Goal: Task Accomplishment & Management: Use online tool/utility

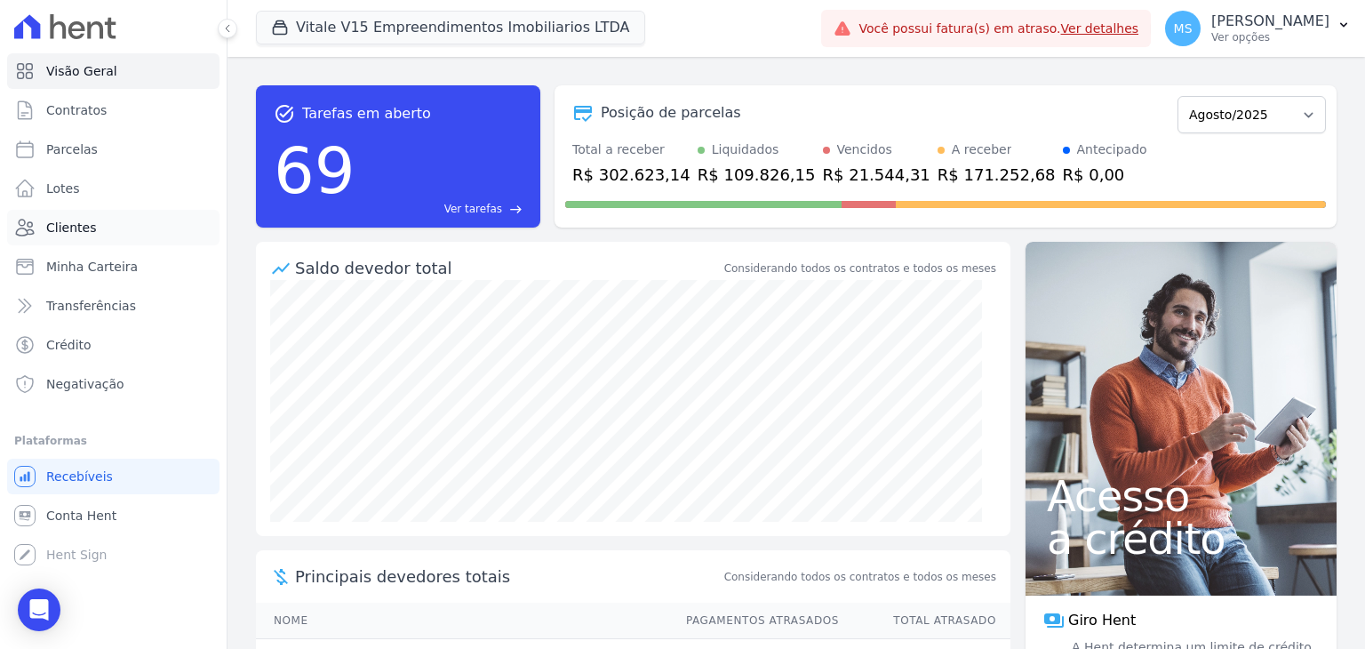
click at [68, 222] on span "Clientes" at bounding box center [71, 228] width 50 height 18
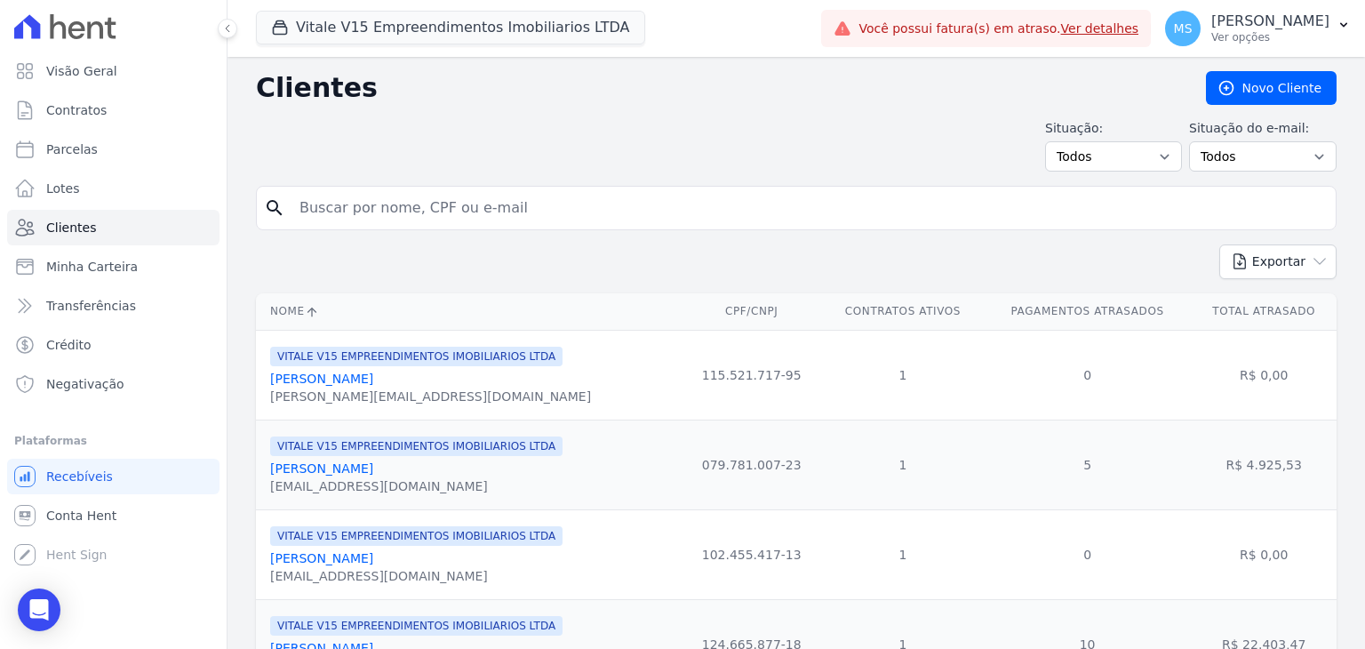
click at [359, 187] on div "search" at bounding box center [796, 208] width 1080 height 44
click at [373, 195] on input "search" at bounding box center [808, 208] width 1039 height 36
type input "[PERSON_NAME]"
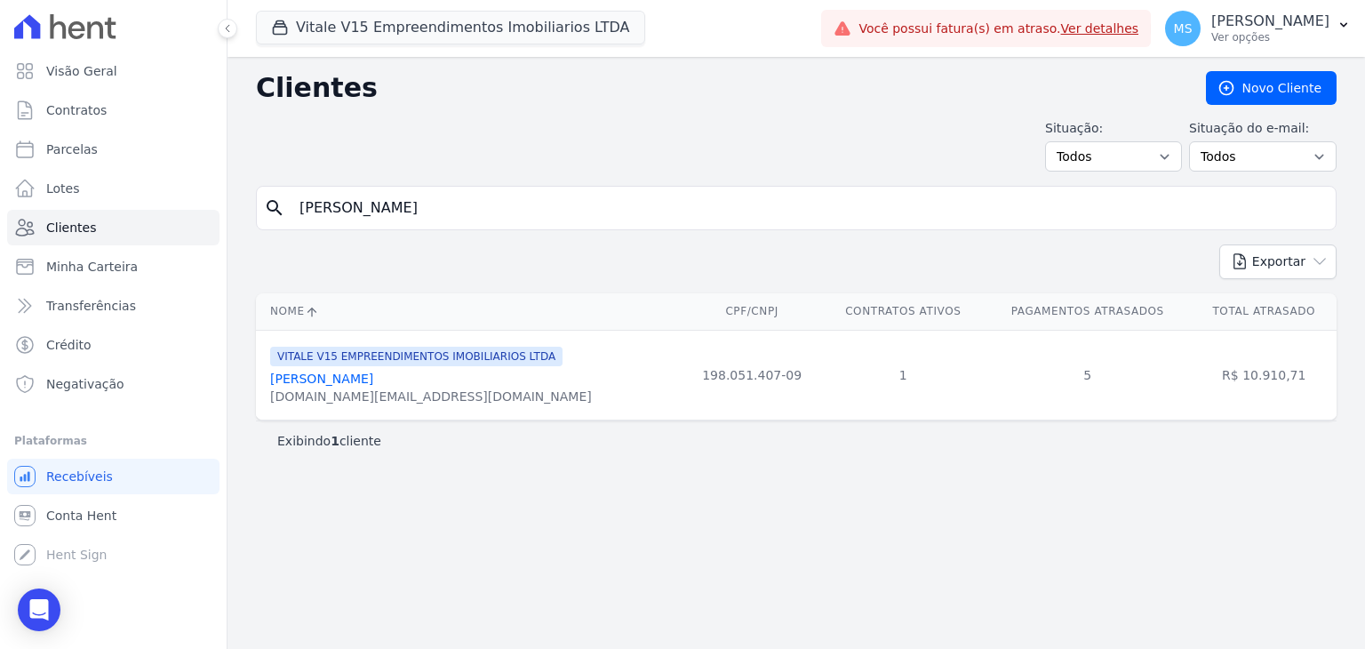
click at [373, 377] on link "[PERSON_NAME]" at bounding box center [321, 378] width 103 height 14
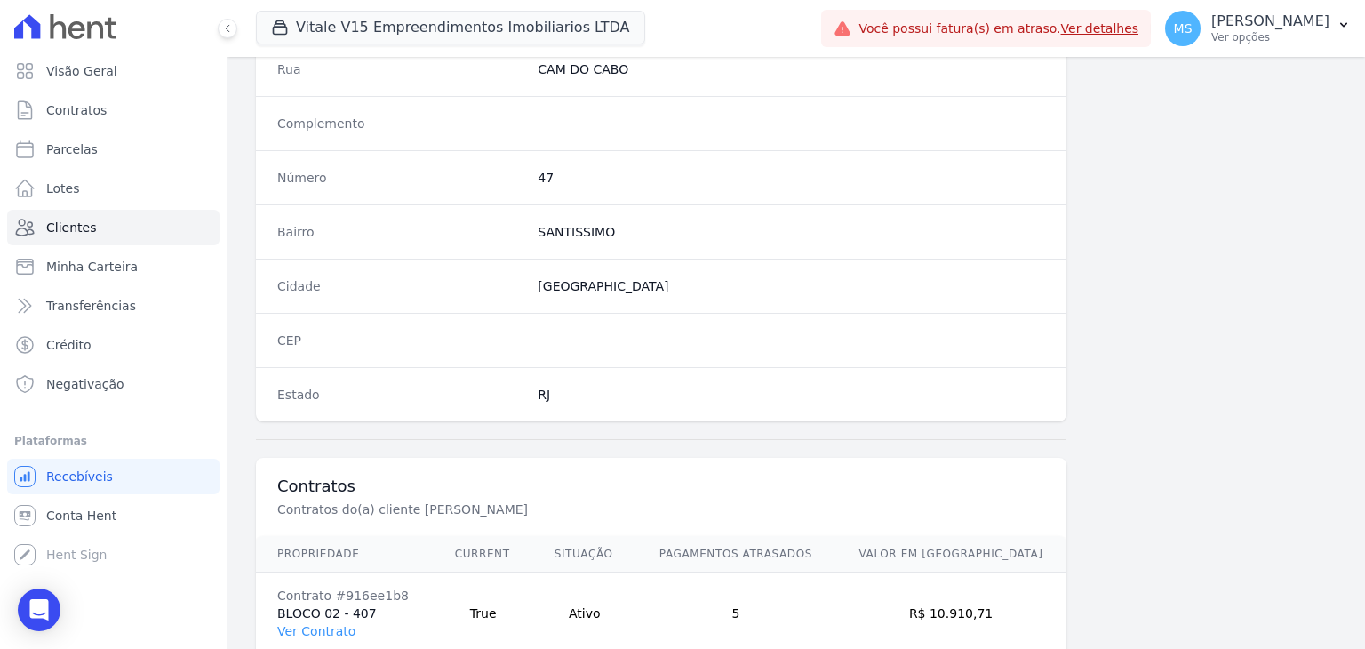
scroll to position [977, 0]
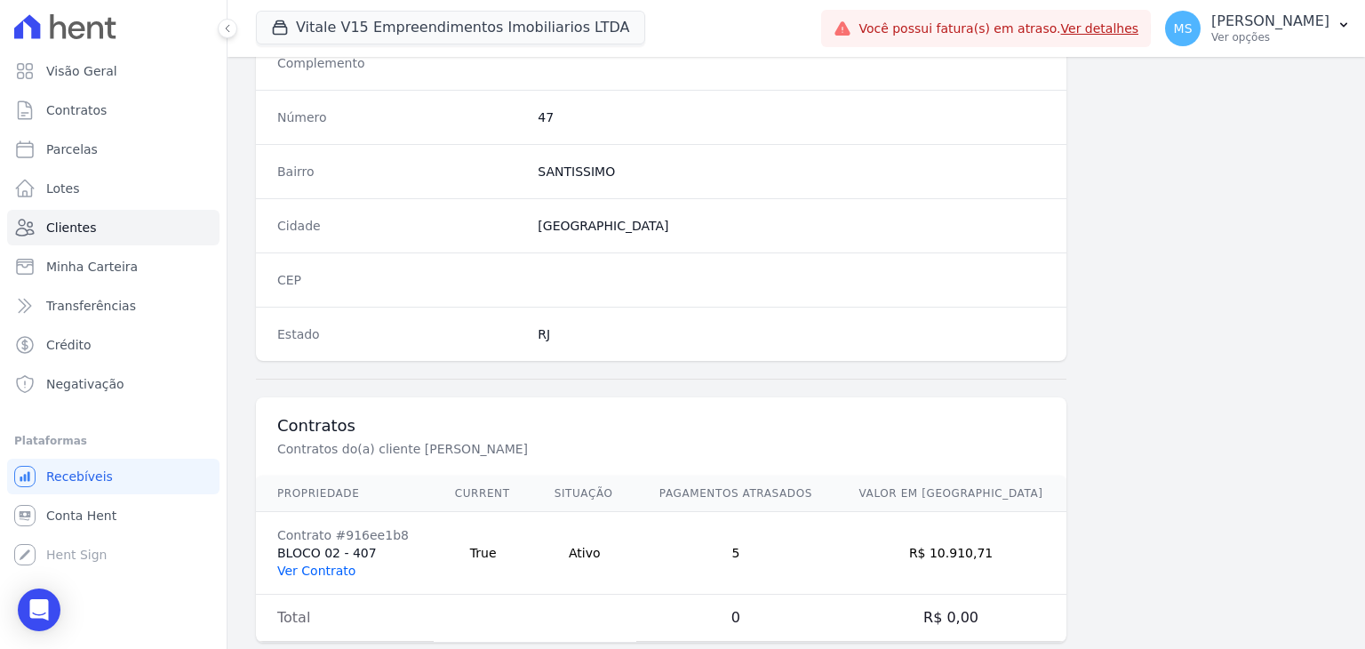
click at [338, 566] on link "Ver Contrato" at bounding box center [316, 570] width 78 height 14
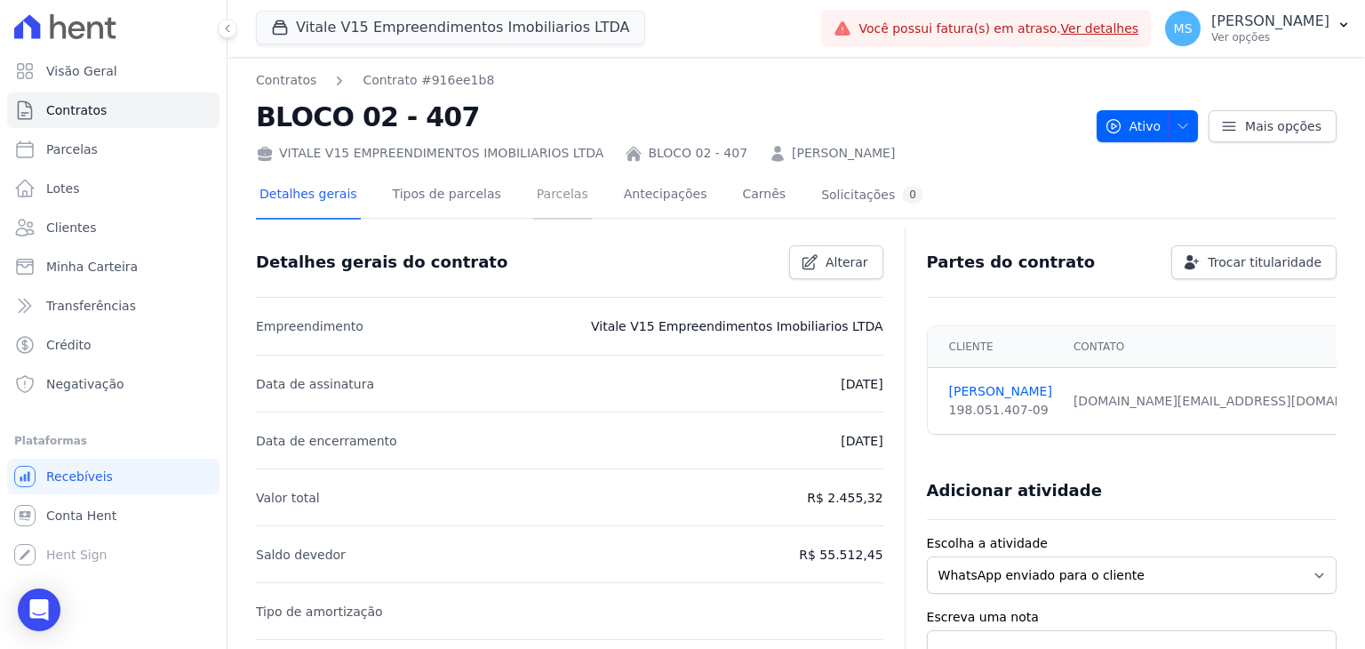
click at [533, 203] on link "Parcelas" at bounding box center [562, 195] width 59 height 47
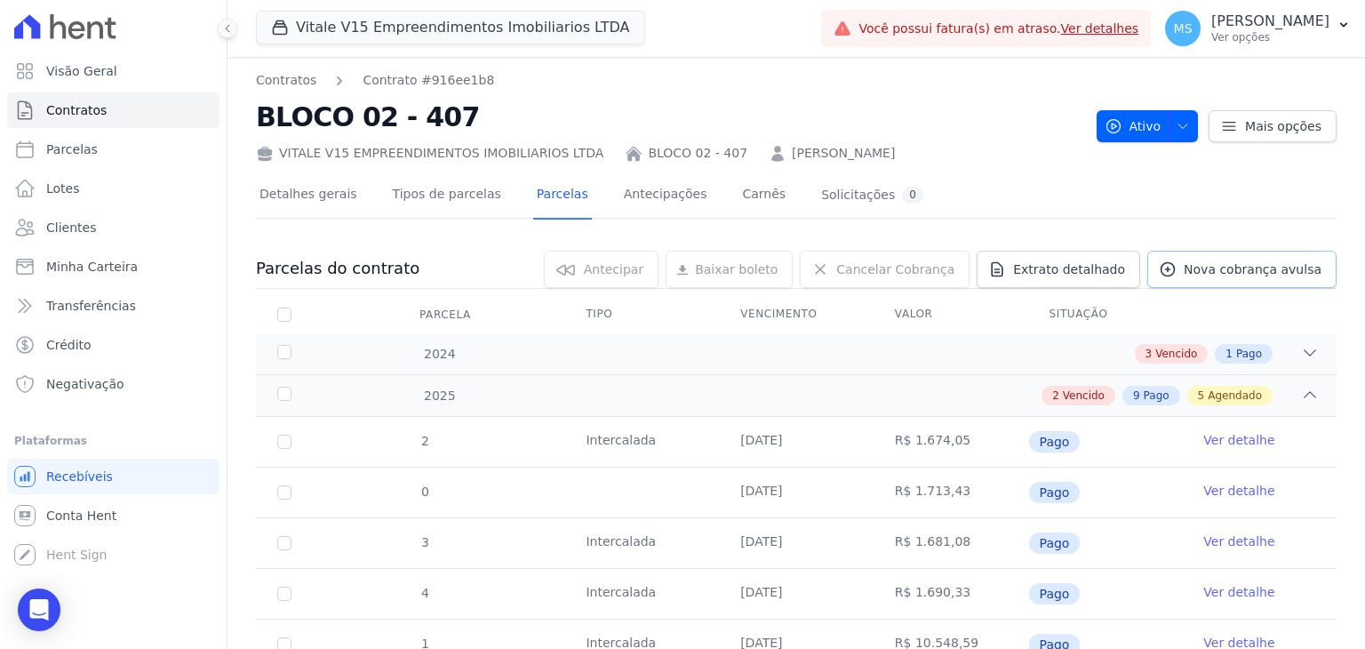
click at [1194, 267] on span "Nova cobrança avulsa" at bounding box center [1252, 269] width 138 height 18
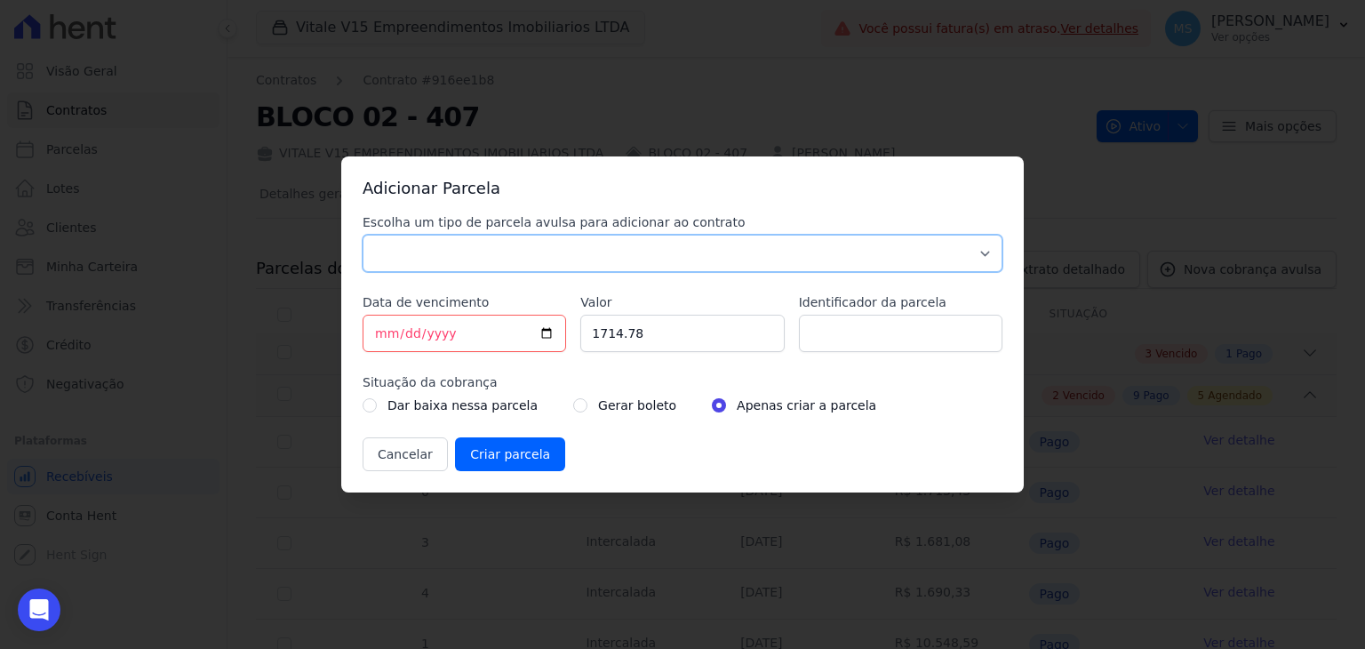
drag, startPoint x: 480, startPoint y: 254, endPoint x: 469, endPoint y: 266, distance: 15.7
click at [480, 254] on select "Parcela Normal Sinal Caução Intercalada Chaves Pré Chaves Pós Chaves Taxas Quit…" at bounding box center [682, 253] width 640 height 37
select select "others"
click at [362, 235] on select "Parcela Normal Sinal Caução Intercalada Chaves Pré Chaves Pós Chaves Taxas Quit…" at bounding box center [682, 253] width 640 height 37
drag, startPoint x: 668, startPoint y: 330, endPoint x: 501, endPoint y: 326, distance: 167.1
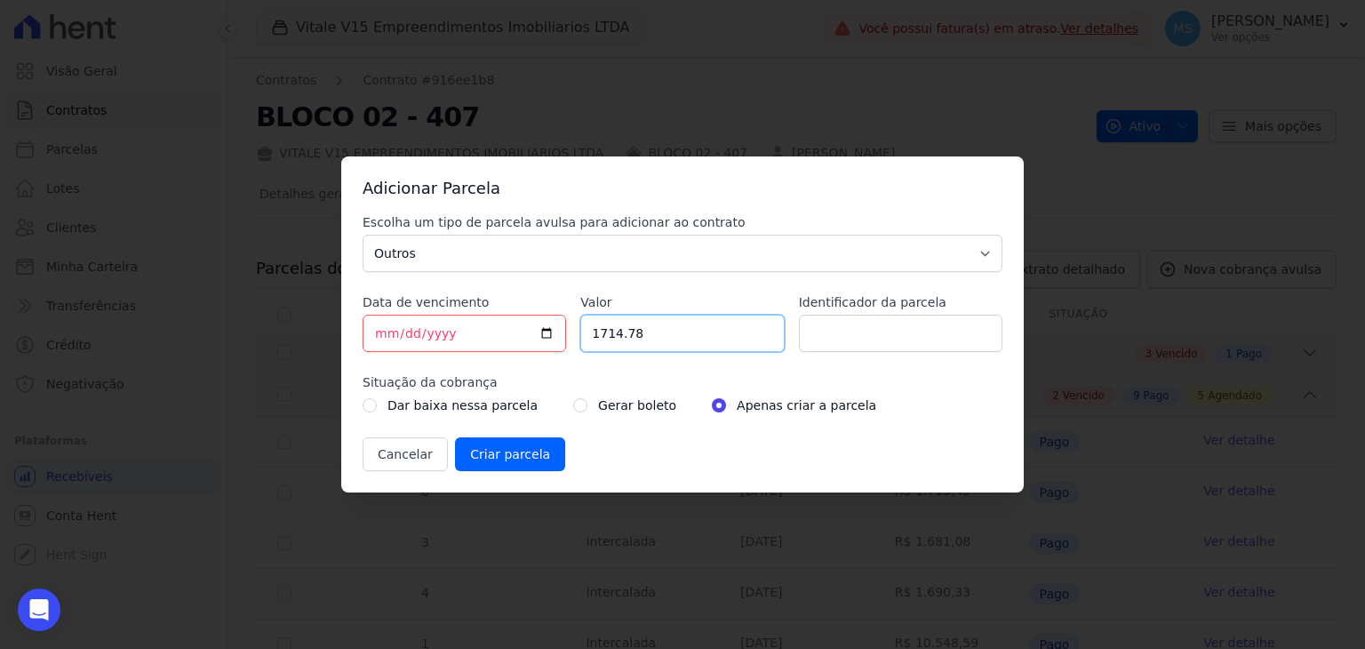
click at [501, 326] on div "Escolha um tipo de parcela avulsa para adicionar ao contrato Parcela Normal Sin…" at bounding box center [682, 342] width 640 height 258
type input "1767.94"
type input "BOLETO AVULSO - 252375"
click at [573, 406] on input "radio" at bounding box center [580, 405] width 14 height 14
radio input "true"
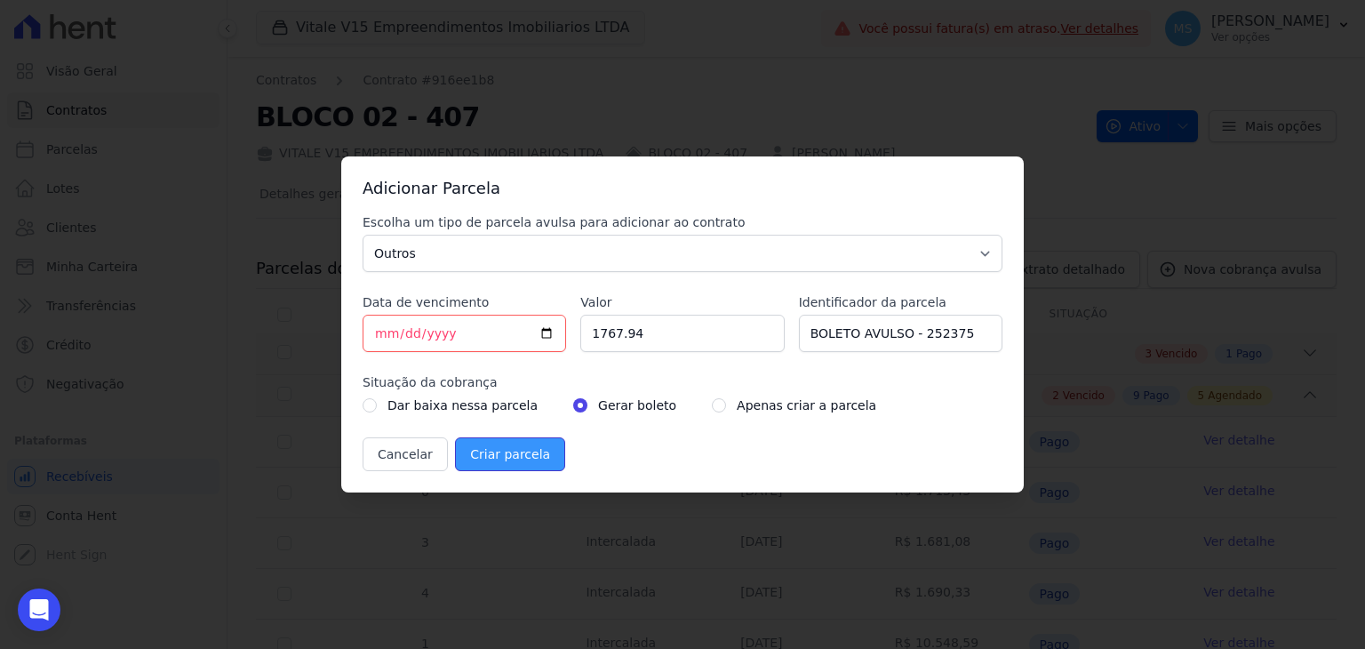
click at [515, 462] on input "Criar parcela" at bounding box center [510, 454] width 110 height 34
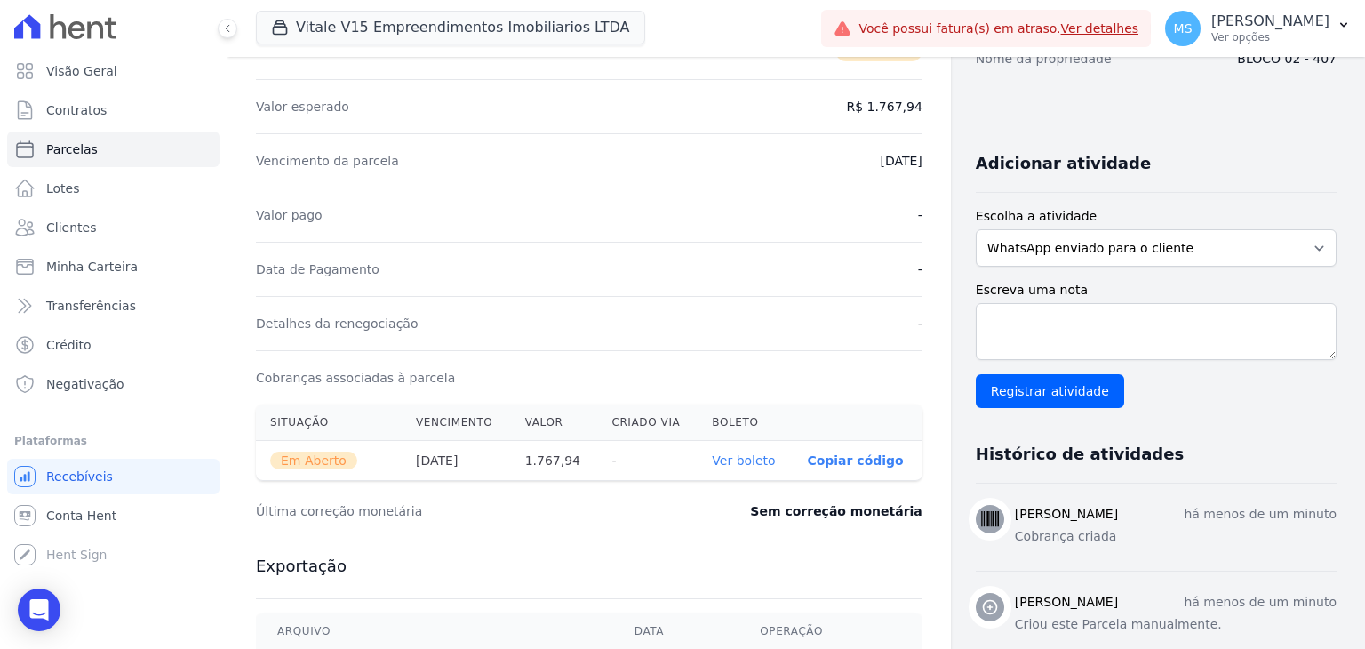
scroll to position [355, 0]
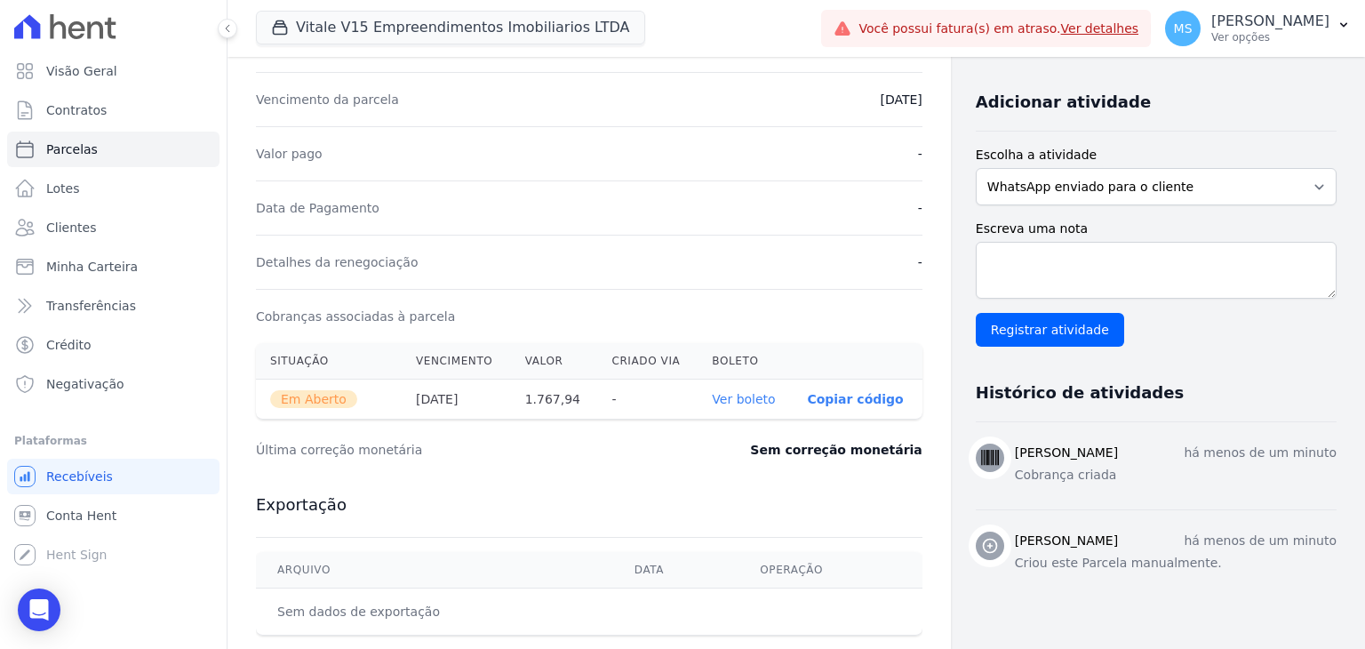
click at [757, 396] on link "Ver boleto" at bounding box center [743, 399] width 63 height 14
